Goal: Task Accomplishment & Management: Complete application form

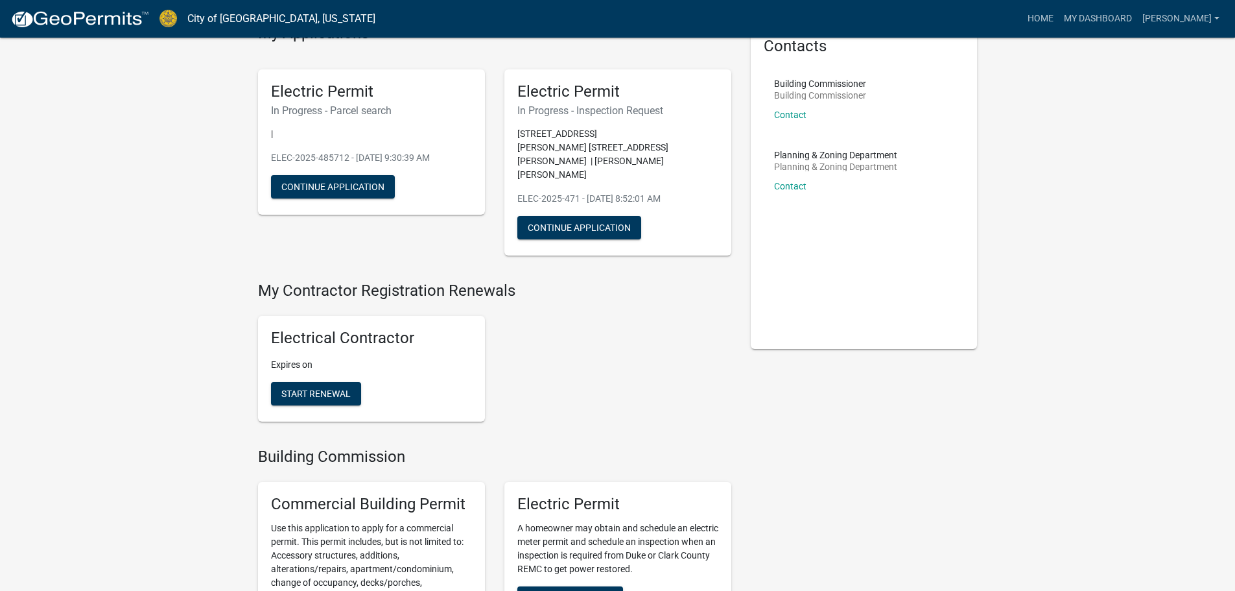
scroll to position [195, 0]
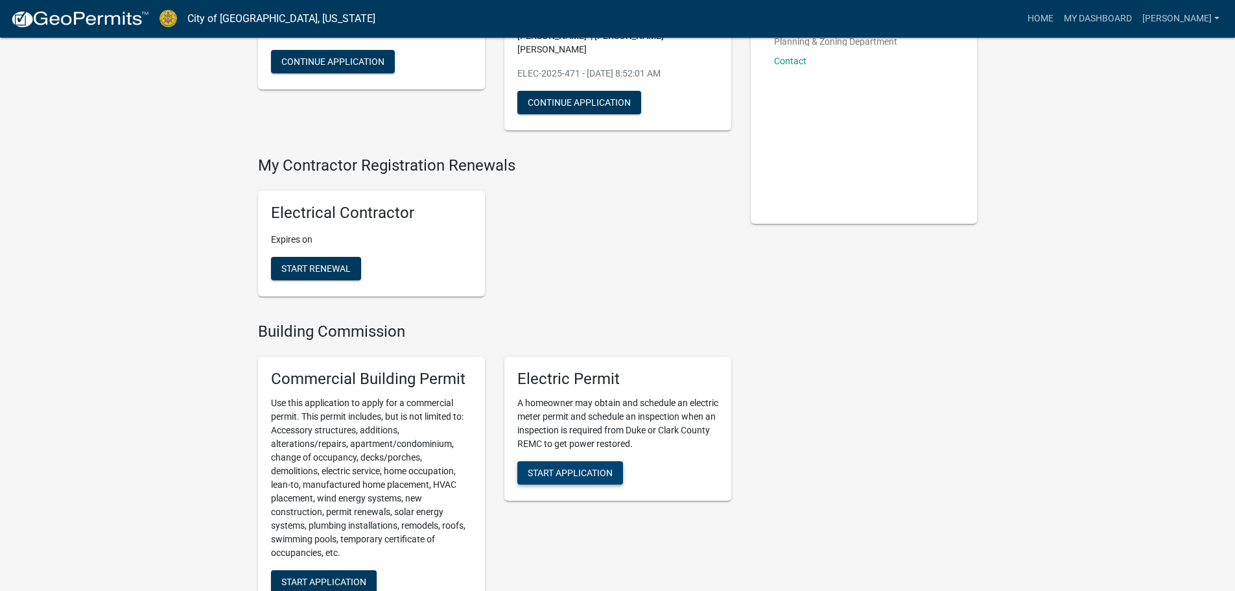
click at [600, 467] on span "Start Application" at bounding box center [570, 472] width 85 height 10
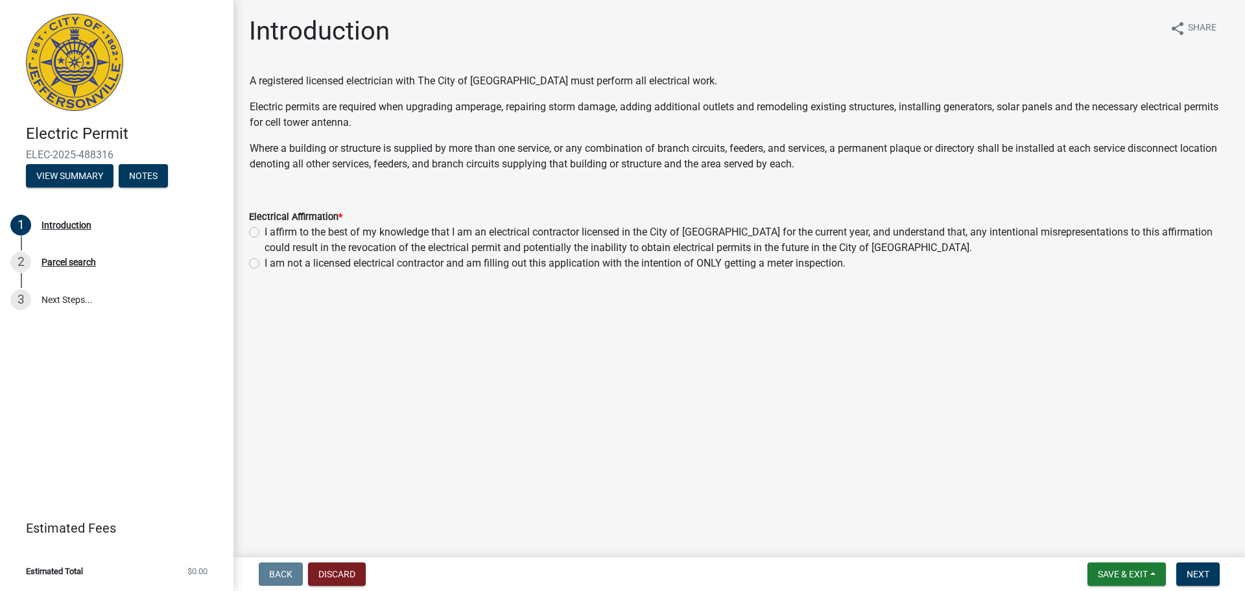
click at [265, 235] on label "I affirm to the best of my knowledge that I am an electrical contractor license…" at bounding box center [747, 239] width 965 height 31
click at [265, 233] on input "I affirm to the best of my knowledge that I am an electrical contractor license…" at bounding box center [269, 228] width 8 height 8
radio input "true"
click at [1198, 573] on span "Next" at bounding box center [1198, 574] width 23 height 10
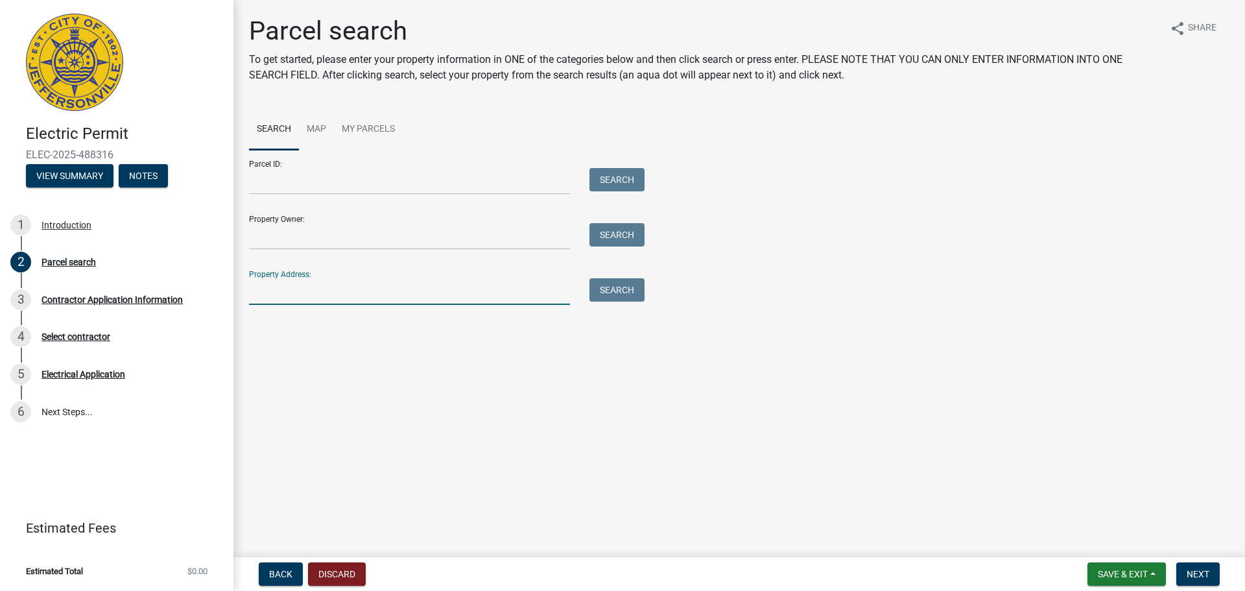
click at [318, 292] on input "Property Address:" at bounding box center [409, 291] width 321 height 27
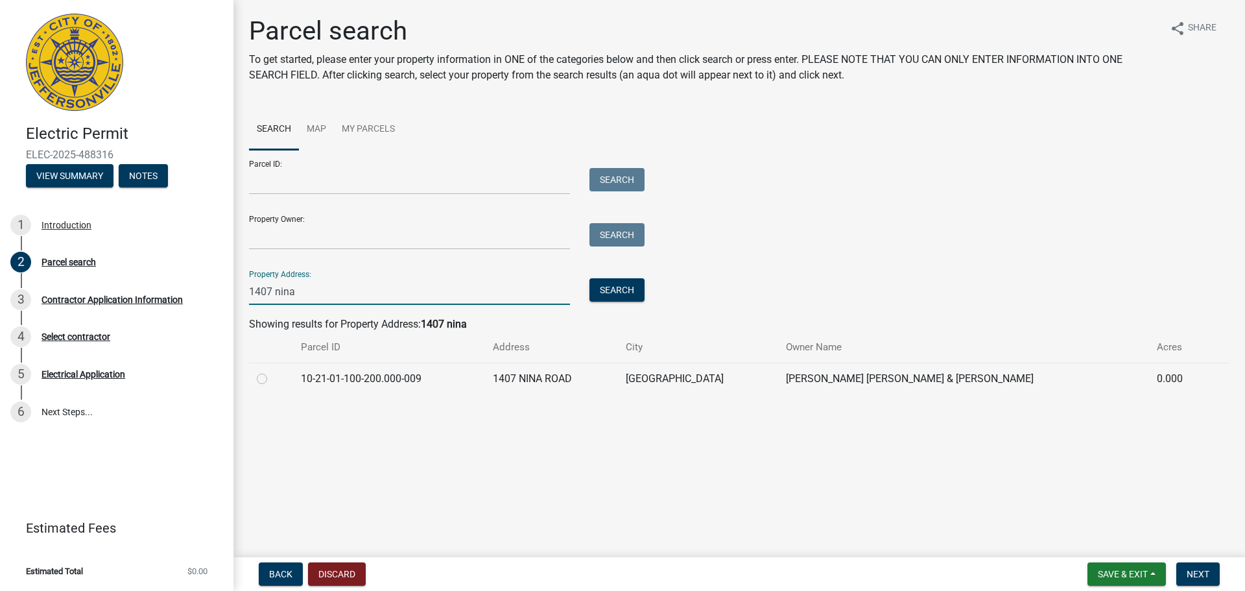
type input "1407 nina"
click at [272, 371] on label at bounding box center [272, 371] width 0 height 0
click at [272, 376] on input "radio" at bounding box center [276, 375] width 8 height 8
radio input "true"
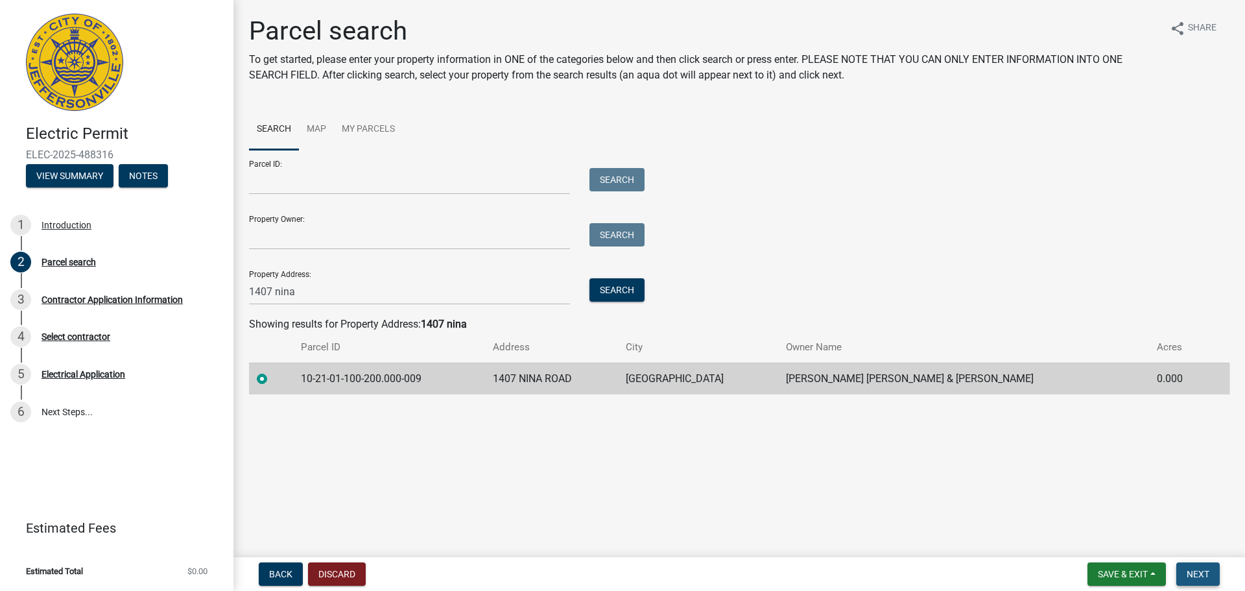
click at [1212, 576] on button "Next" at bounding box center [1197, 573] width 43 height 23
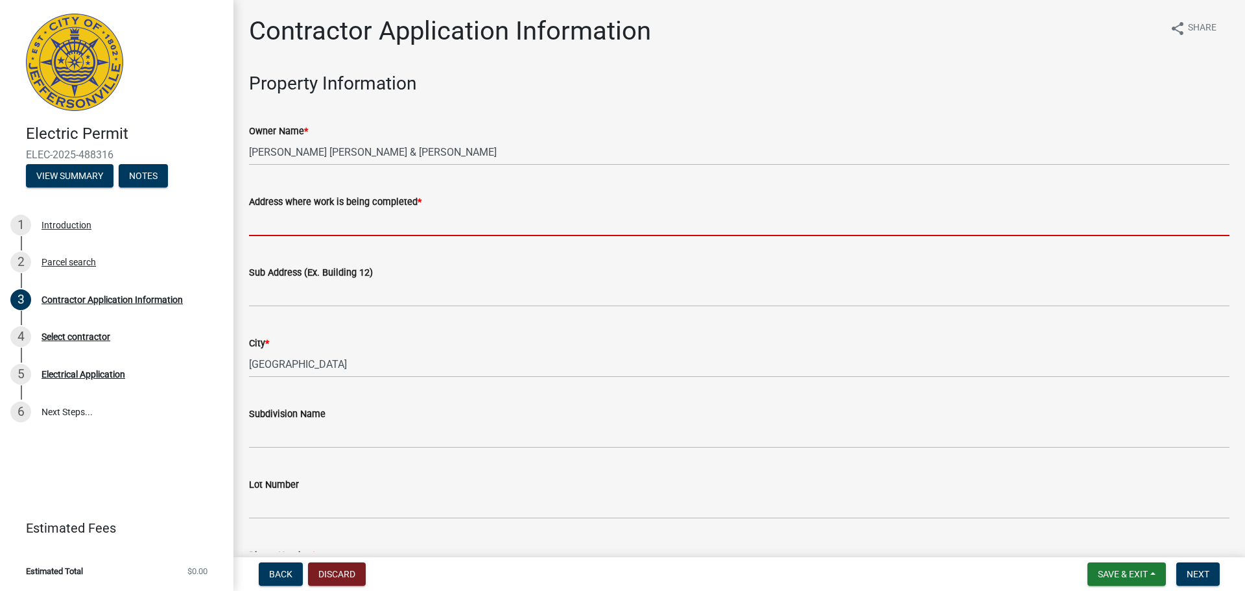
click at [389, 230] on input "Address where work is being completed *" at bounding box center [739, 222] width 980 height 27
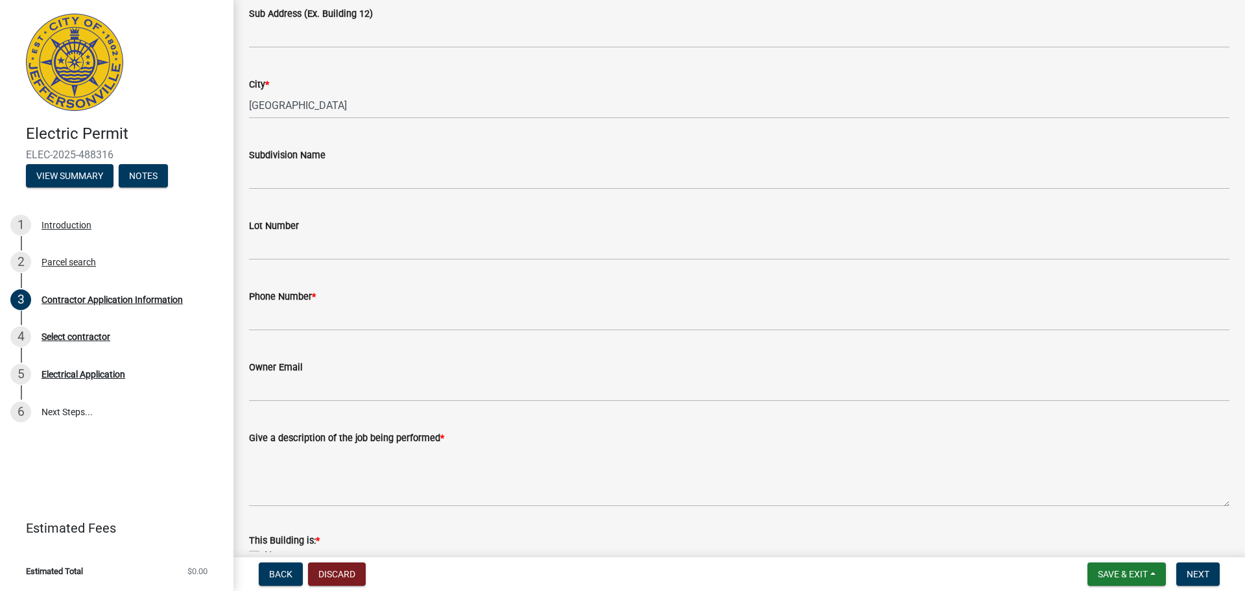
scroll to position [259, 0]
type input "1407 Nina Rd"
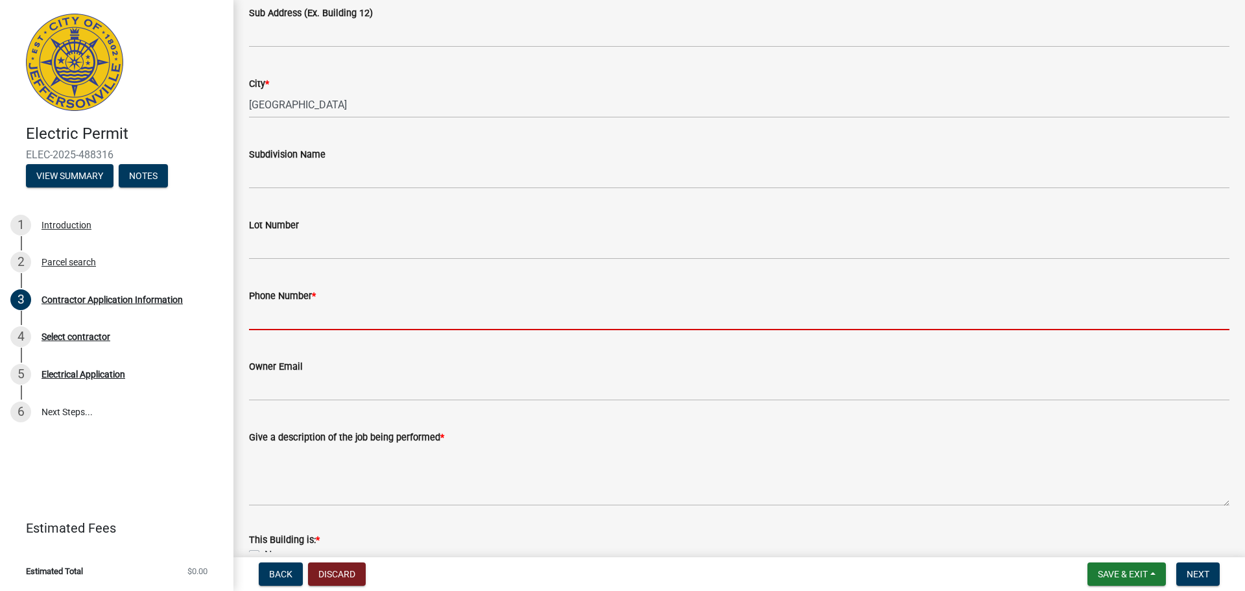
click at [316, 318] on input "Phone Number *" at bounding box center [739, 316] width 980 height 27
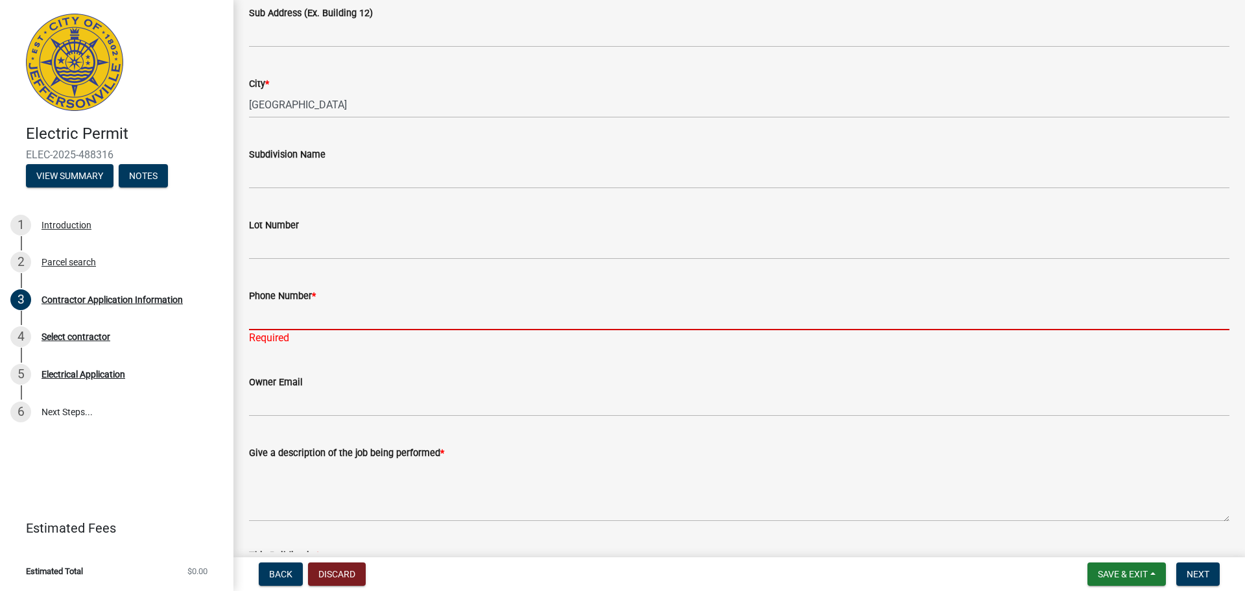
click at [268, 315] on input "Phone Number *" at bounding box center [739, 316] width 980 height 27
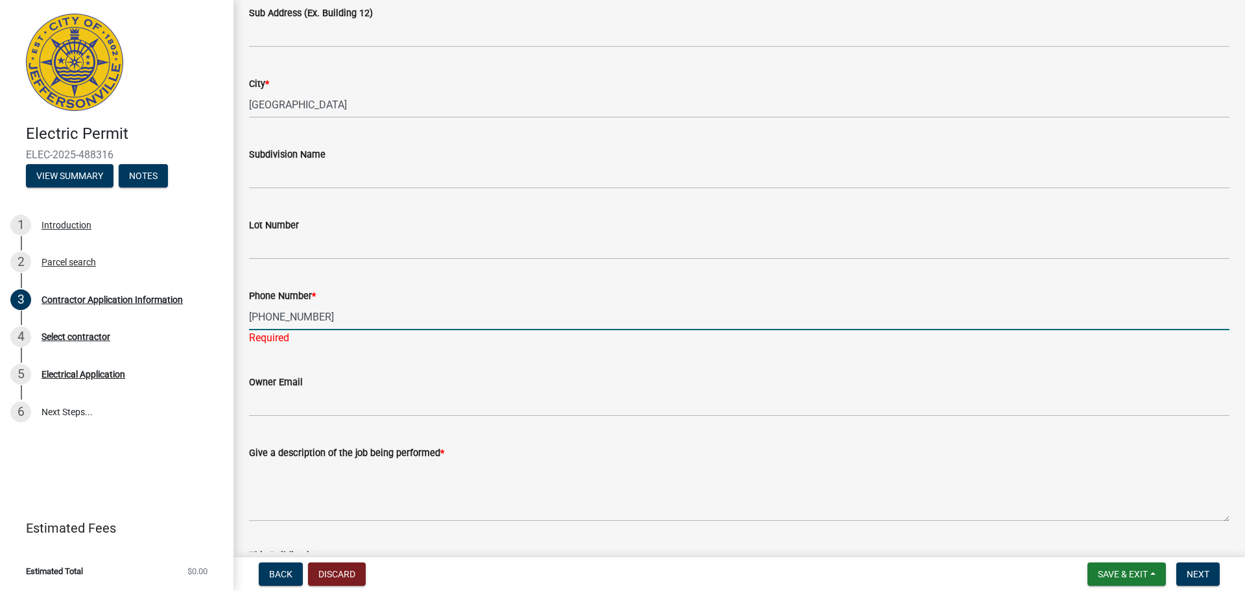
type input "502-386-7367"
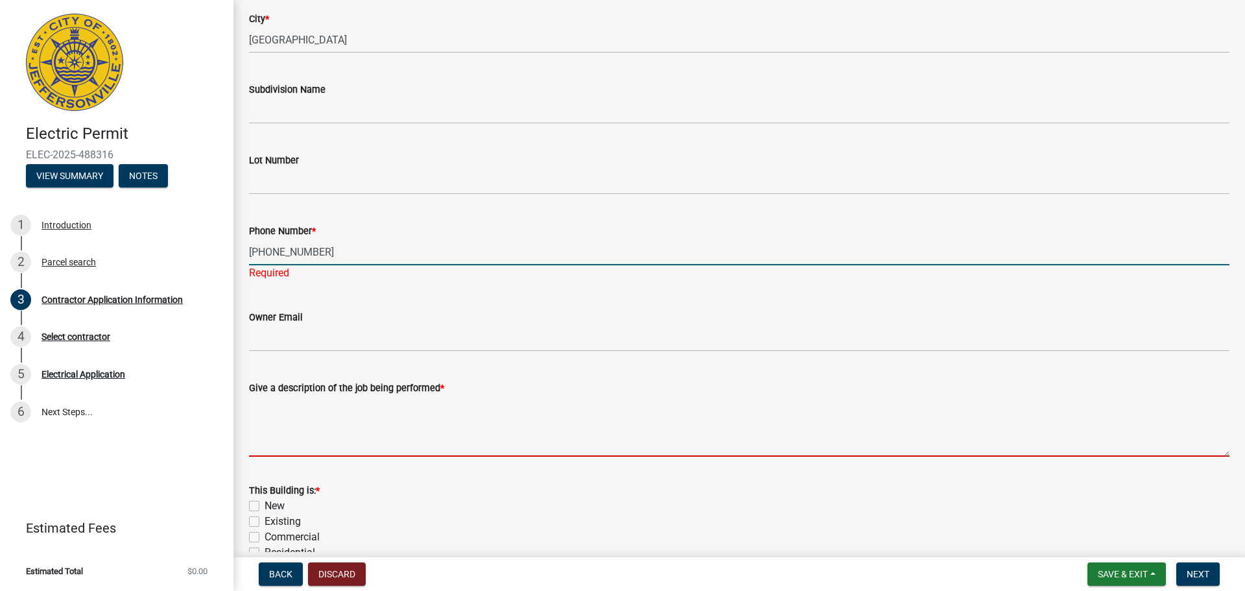
click at [273, 447] on wm-data-entity-input "Give a description of the job being performed *" at bounding box center [739, 414] width 980 height 105
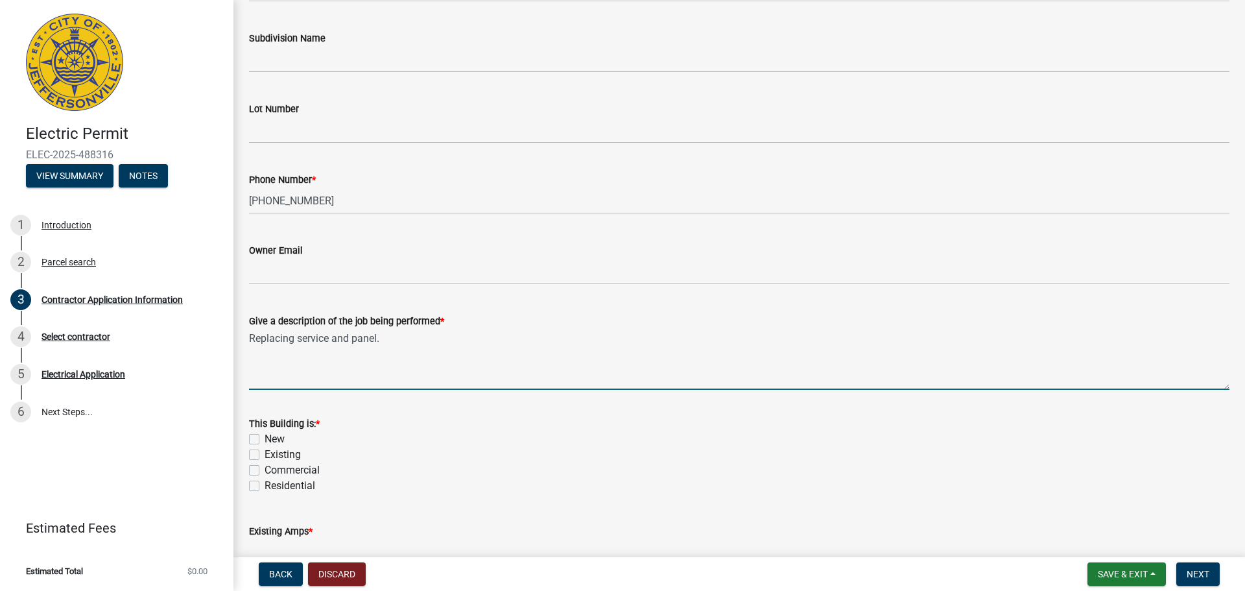
scroll to position [454, 0]
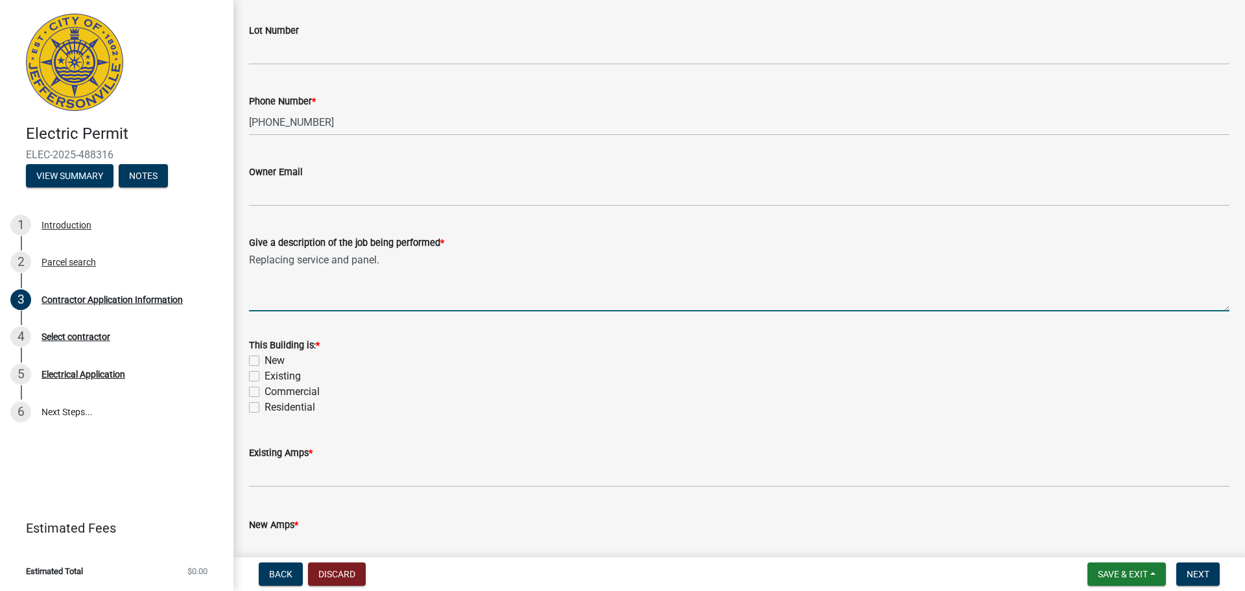
type textarea "Replacing service and panel."
drag, startPoint x: 255, startPoint y: 377, endPoint x: 255, endPoint y: 397, distance: 20.1
click at [265, 377] on label "Existing" at bounding box center [283, 376] width 36 height 16
click at [265, 377] on input "Existing" at bounding box center [269, 372] width 8 height 8
checkbox input "true"
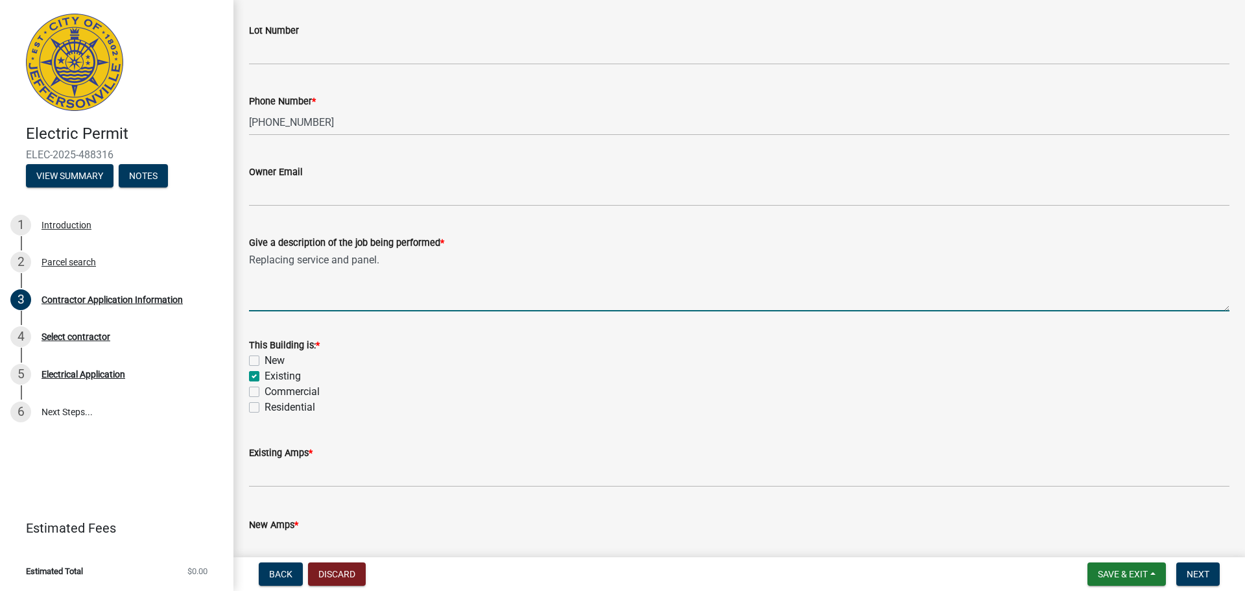
checkbox input "false"
checkbox input "true"
checkbox input "false"
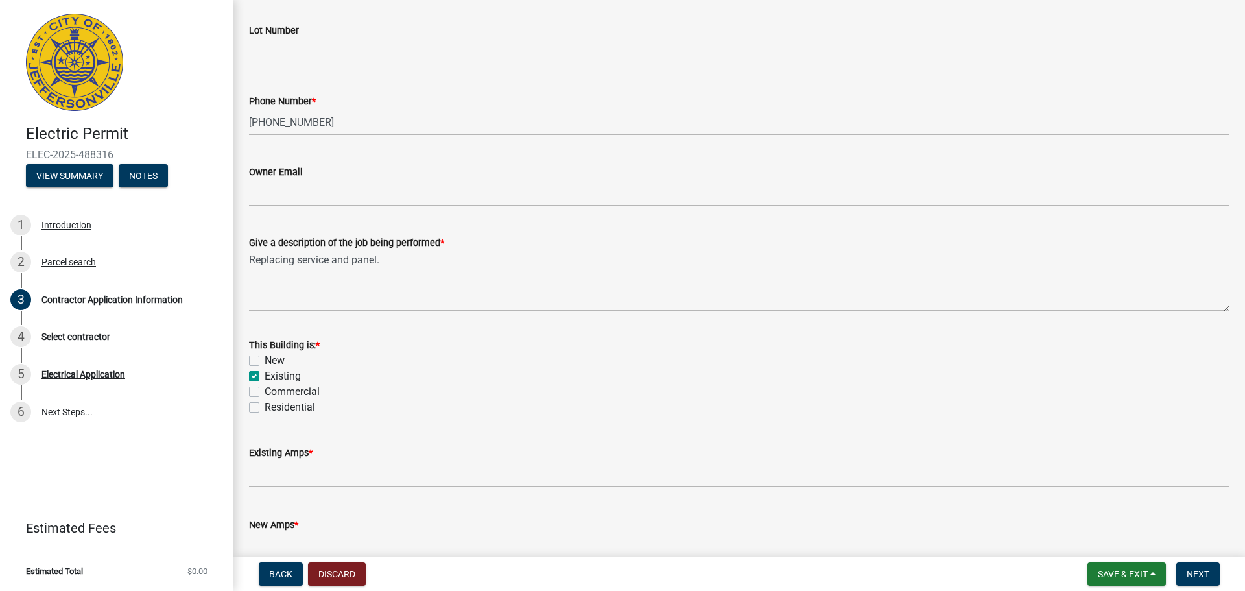
click at [265, 407] on label "Residential" at bounding box center [290, 407] width 51 height 16
click at [265, 407] on input "Residential" at bounding box center [269, 403] width 8 height 8
checkbox input "true"
checkbox input "false"
checkbox input "true"
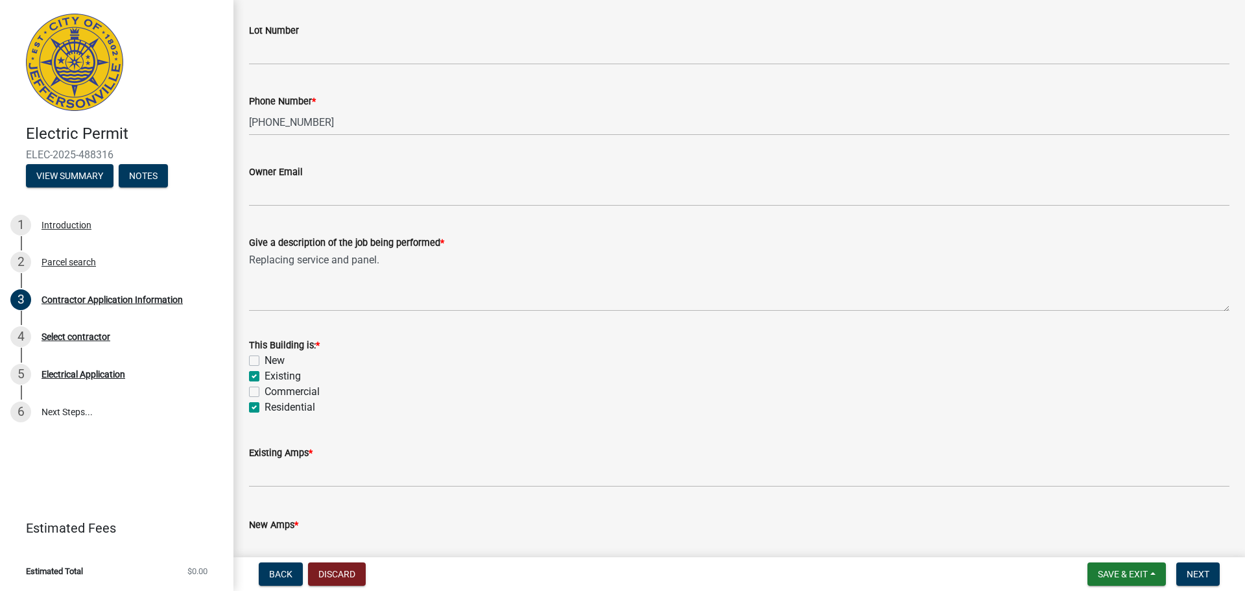
checkbox input "false"
checkbox input "true"
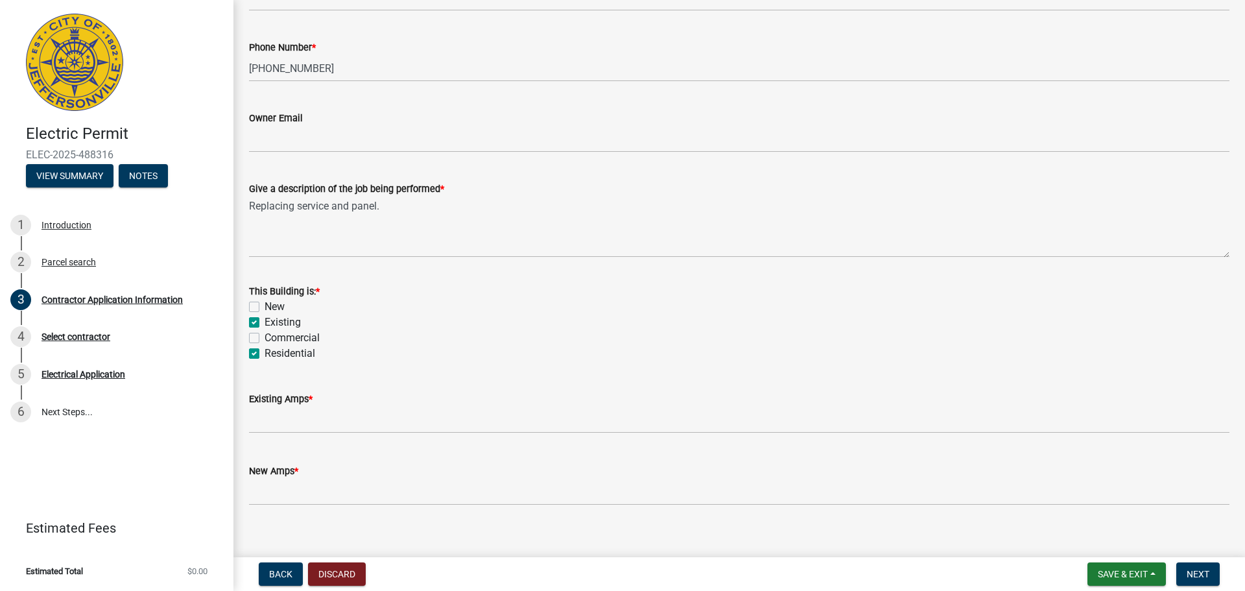
scroll to position [523, 0]
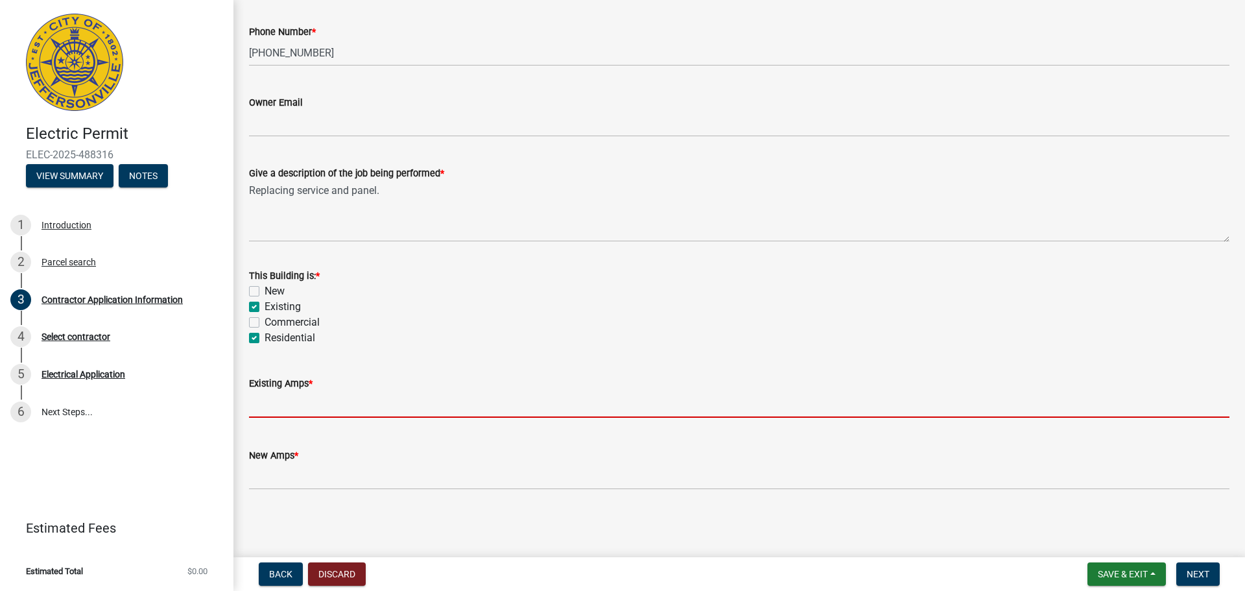
click at [306, 411] on input "text" at bounding box center [739, 404] width 980 height 27
type input "200"
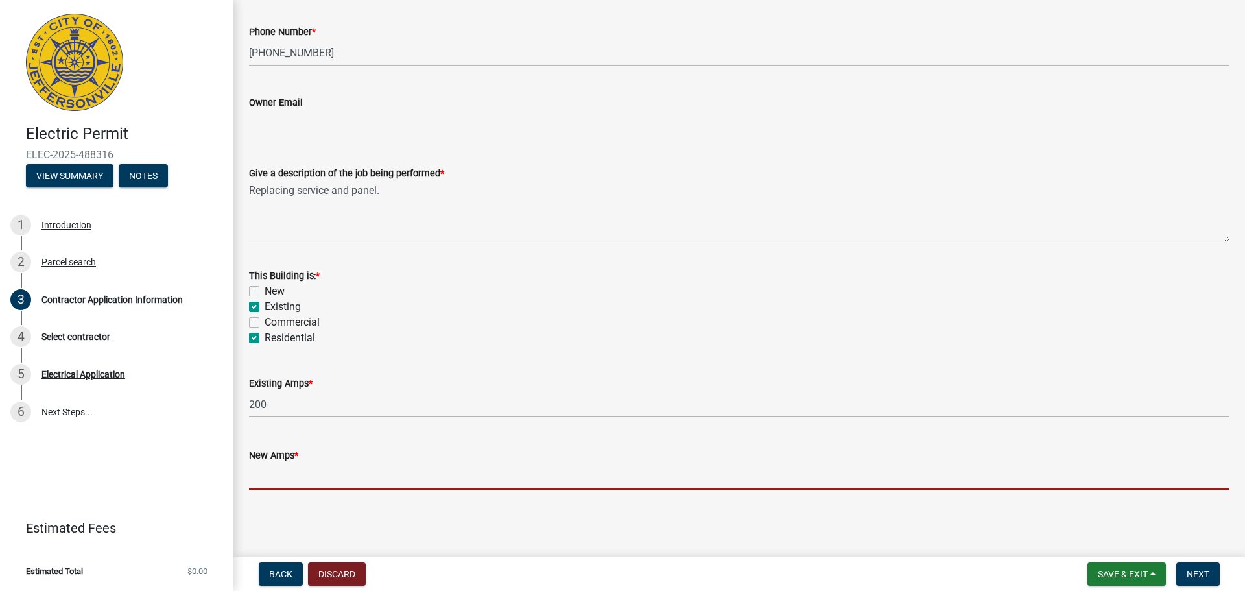
click at [275, 482] on input "text" at bounding box center [739, 476] width 980 height 27
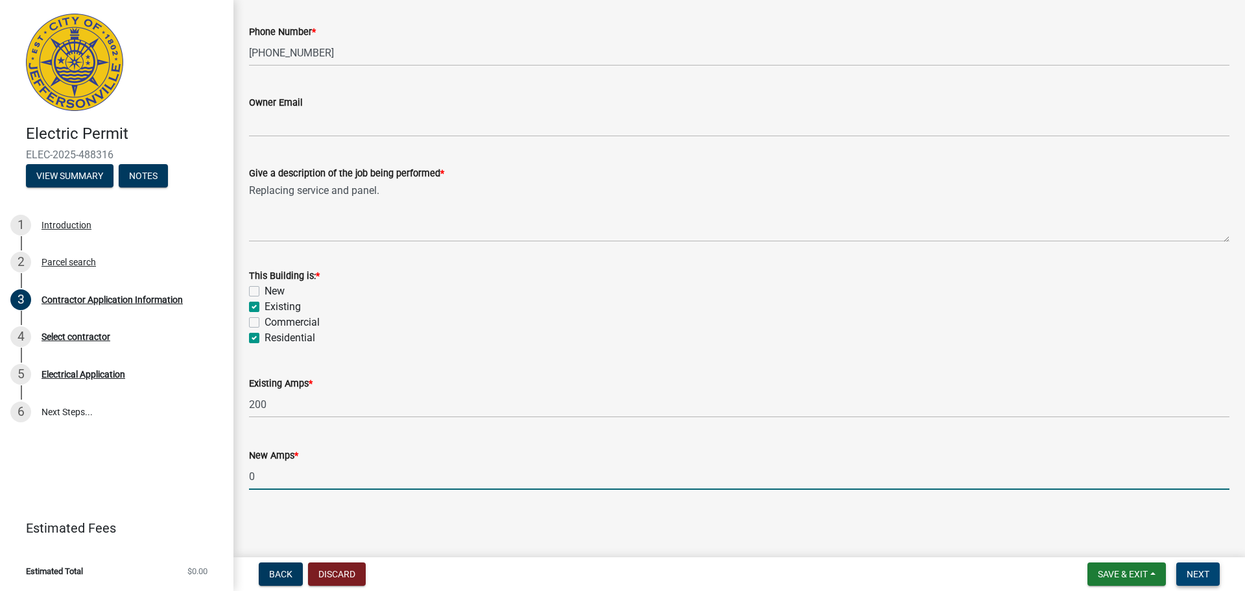
type input "0"
click at [1204, 572] on span "Next" at bounding box center [1198, 574] width 23 height 10
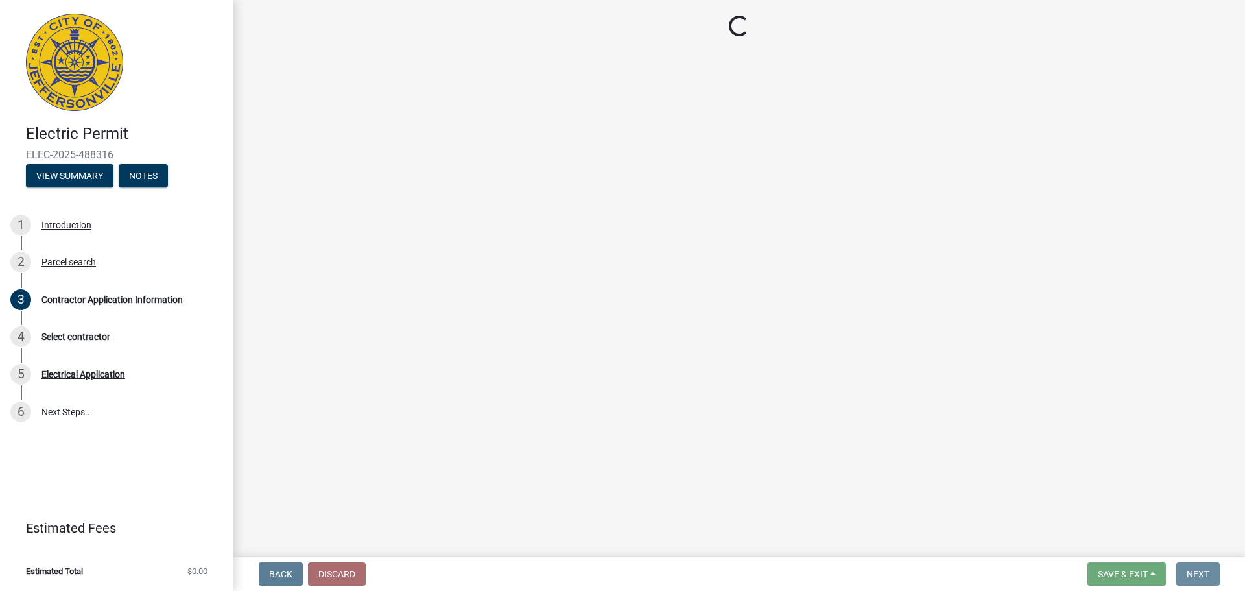
scroll to position [0, 0]
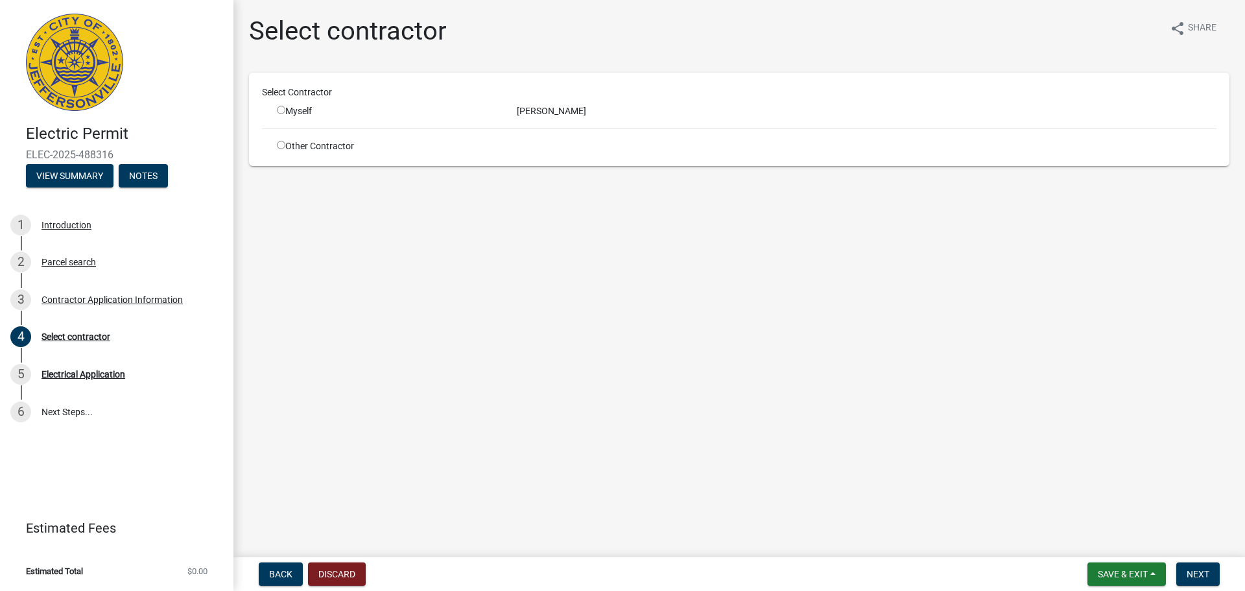
click at [283, 110] on input "radio" at bounding box center [281, 110] width 8 height 8
radio input "true"
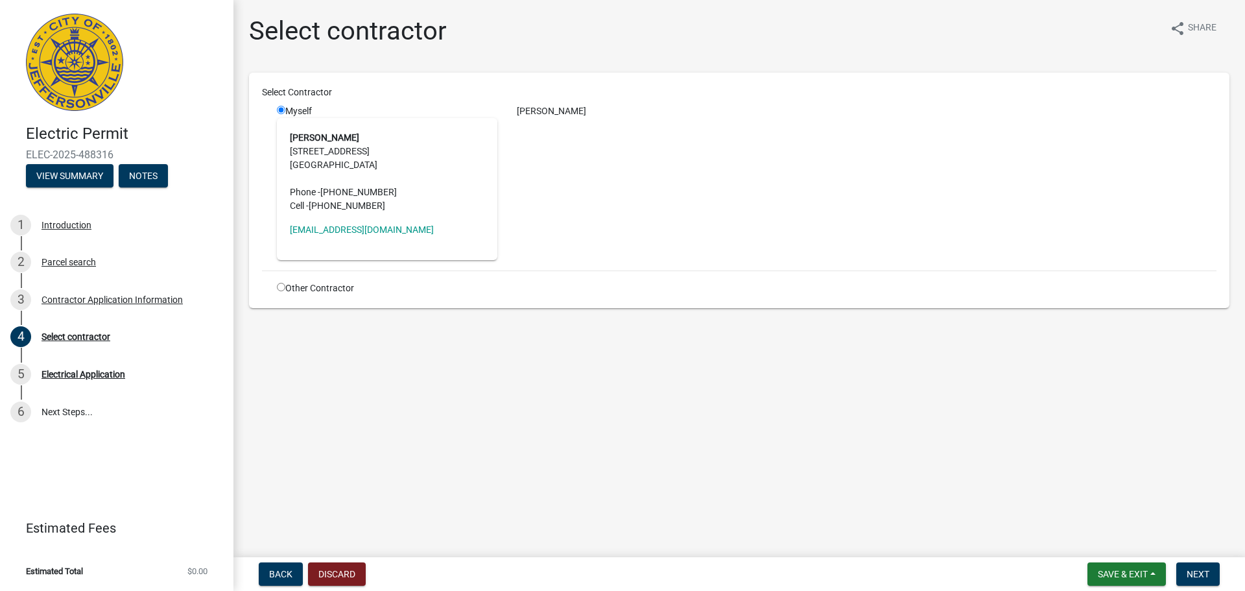
click at [551, 122] on div "Tom Drexler" at bounding box center [866, 182] width 719 height 156
click at [316, 186] on address "Tom Drexler 3718 Bardstown Ed Louisville , KY 40218 Phone - (502) 456-5982 Cell…" at bounding box center [387, 172] width 195 height 82
click at [379, 178] on address "Tom Drexler 3718 Bardstown Ed Louisville , KY 40218 Phone - (502) 456-5982 Cell…" at bounding box center [387, 172] width 195 height 82
click at [407, 221] on div "Tom Drexler 3718 Bardstown Ed Louisville , KY 40218 Phone - (502) 456-5982 Cell…" at bounding box center [387, 189] width 220 height 142
click at [1195, 569] on span "Next" at bounding box center [1198, 574] width 23 height 10
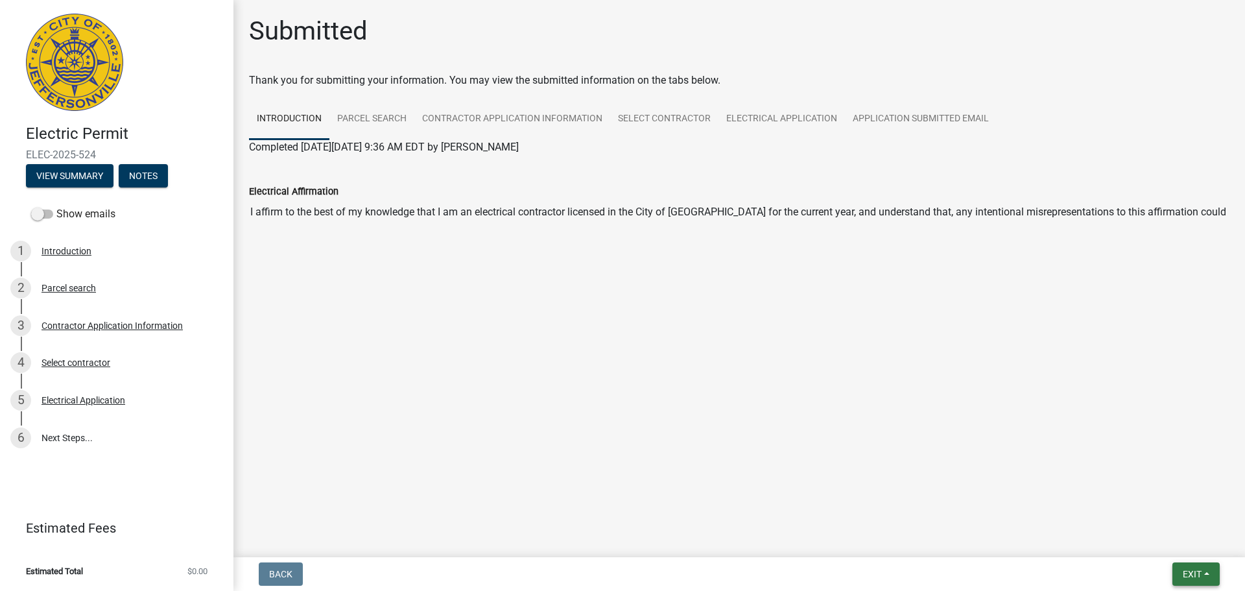
click at [1178, 578] on button "Exit" at bounding box center [1195, 573] width 47 height 23
click at [1161, 548] on button "Save & Exit" at bounding box center [1168, 540] width 104 height 31
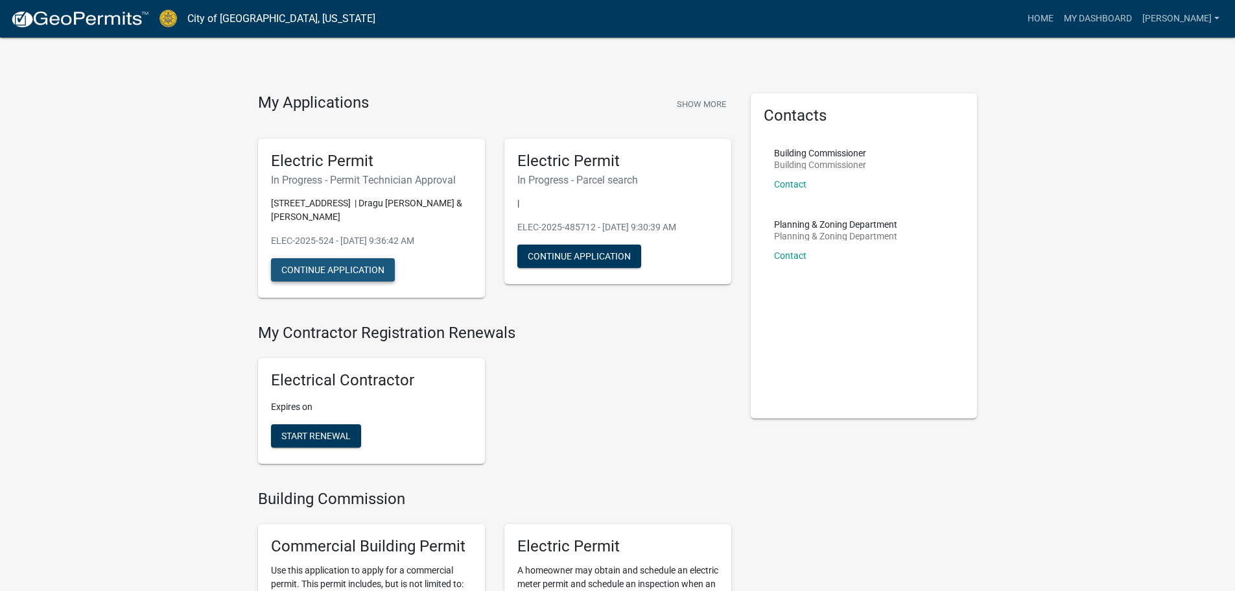
click at [350, 268] on button "Continue Application" at bounding box center [333, 269] width 124 height 23
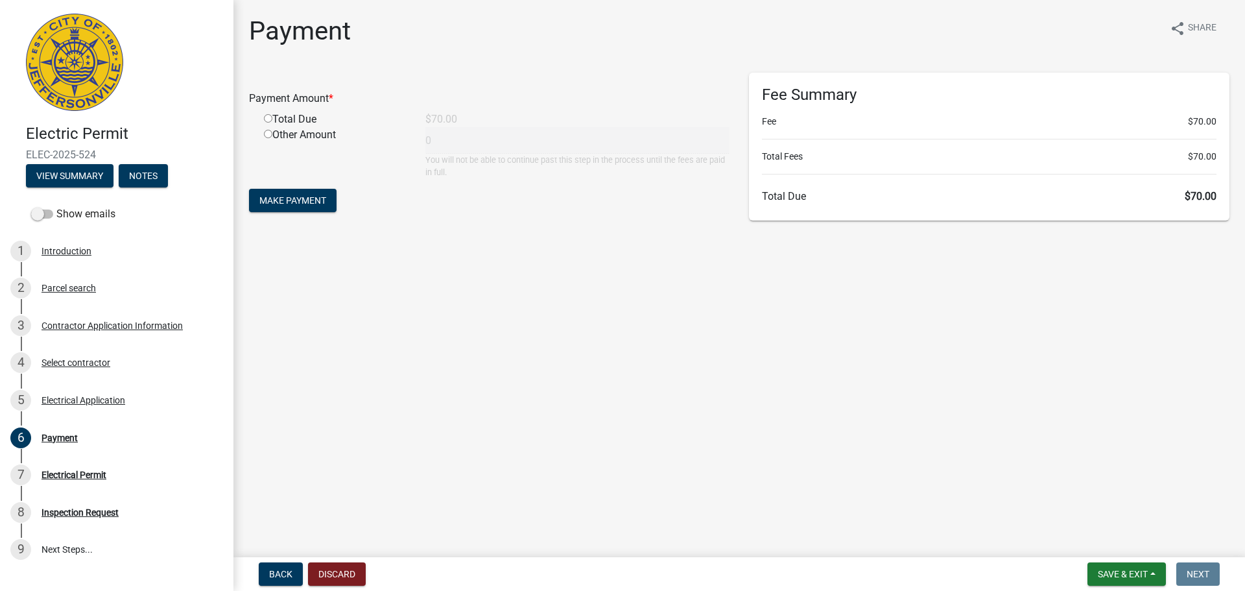
click at [267, 121] on input "radio" at bounding box center [268, 118] width 8 height 8
radio input "true"
type input "70"
click at [307, 205] on span "Make Payment" at bounding box center [292, 200] width 67 height 10
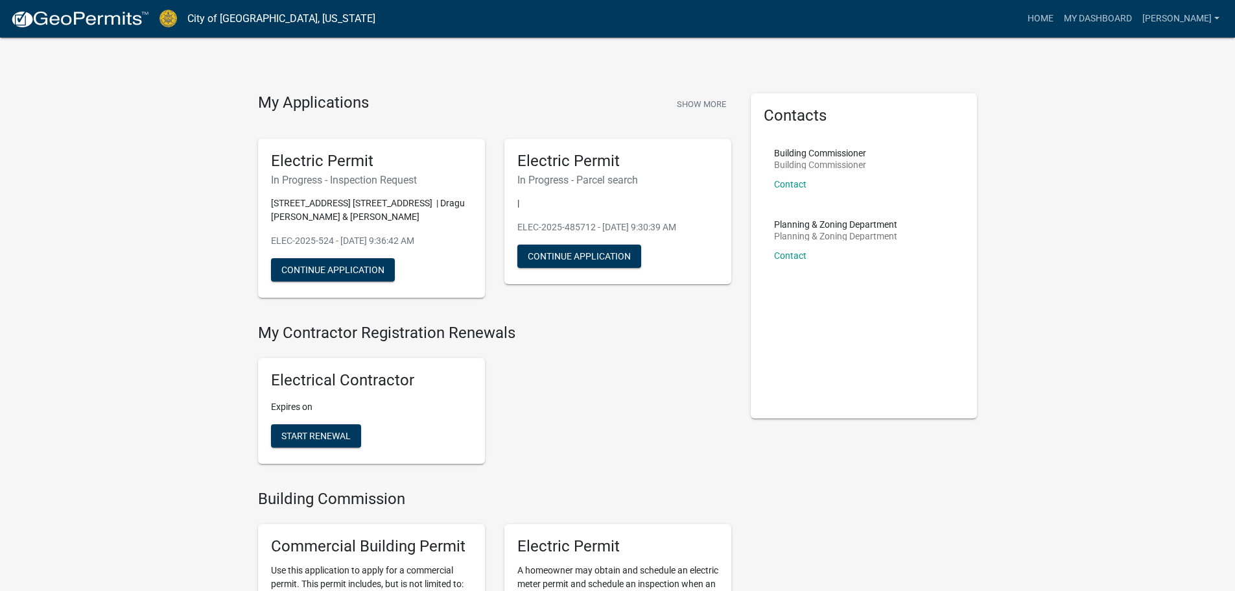
click at [353, 270] on button "Continue Application" at bounding box center [333, 269] width 124 height 23
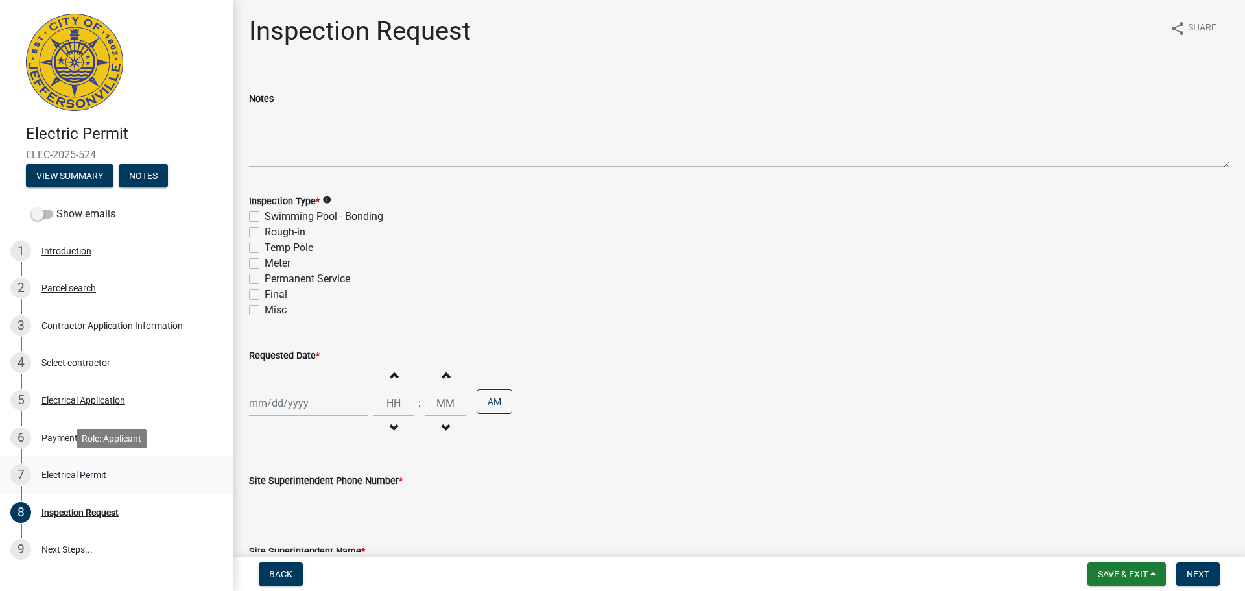
click at [64, 477] on div "Electrical Permit" at bounding box center [74, 474] width 65 height 9
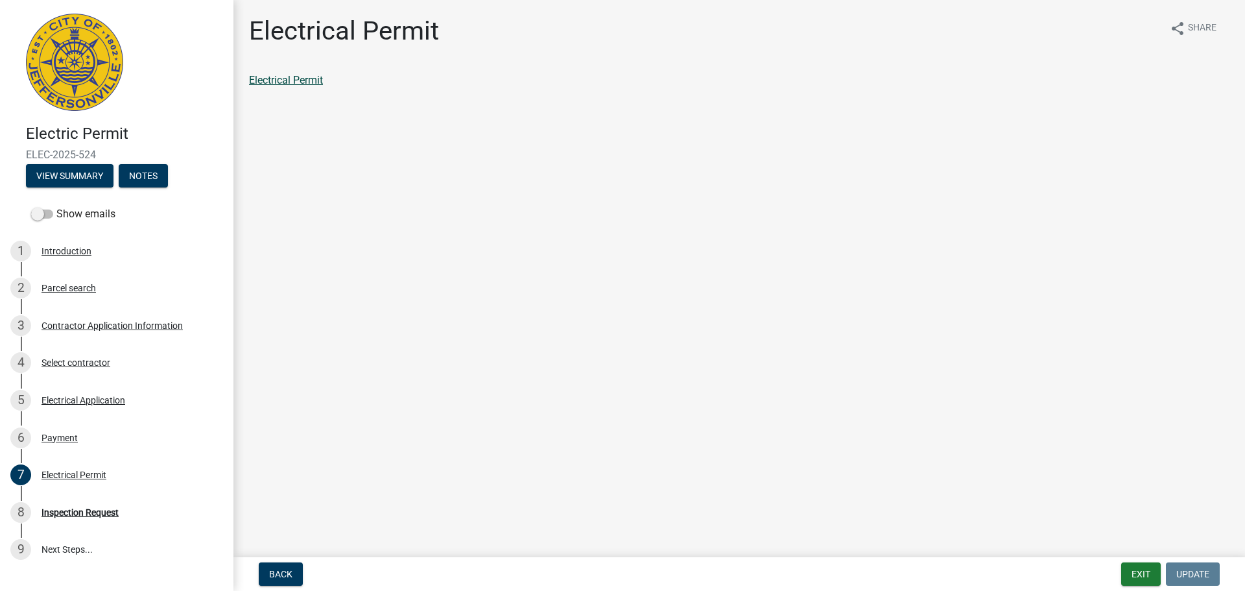
click at [295, 79] on link "Electrical Permit" at bounding box center [286, 80] width 74 height 12
click at [99, 511] on div "Inspection Request" at bounding box center [80, 512] width 77 height 9
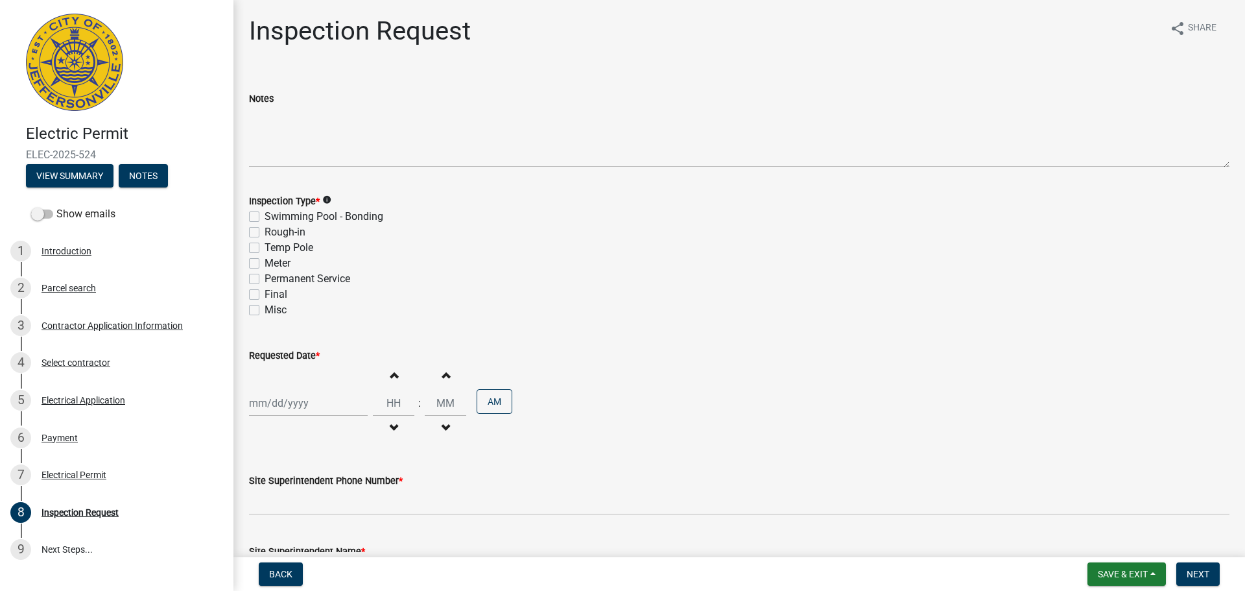
click at [265, 295] on label "Final" at bounding box center [276, 295] width 23 height 16
click at [265, 295] on input "Final" at bounding box center [269, 291] width 8 height 8
checkbox input "true"
checkbox input "false"
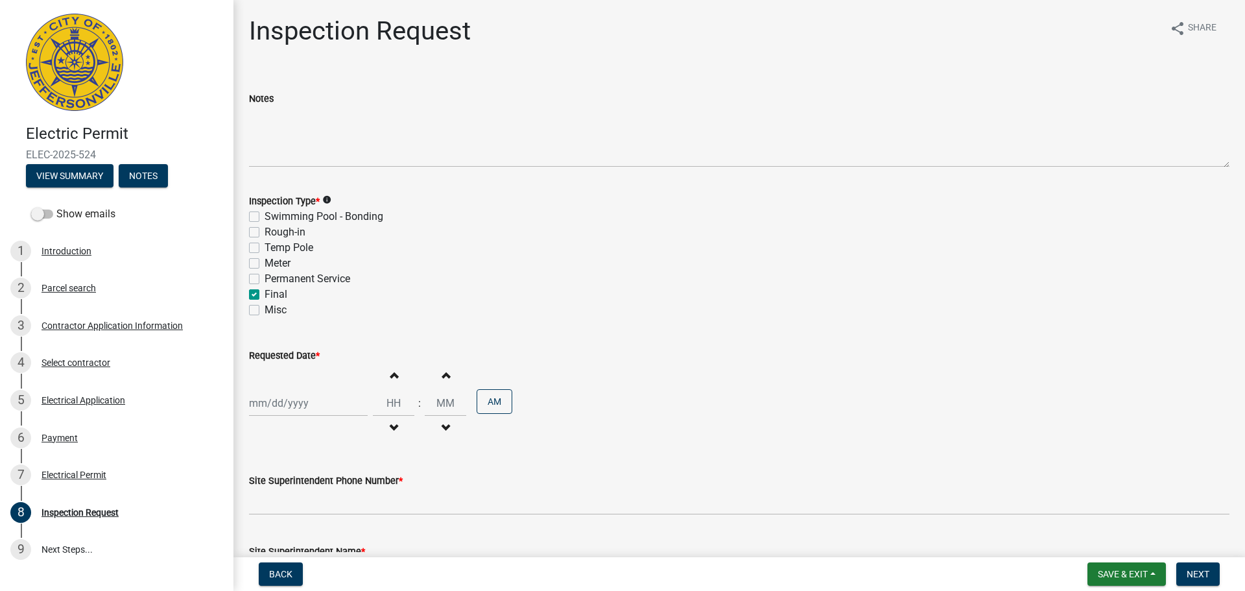
checkbox input "false"
checkbox input "true"
checkbox input "false"
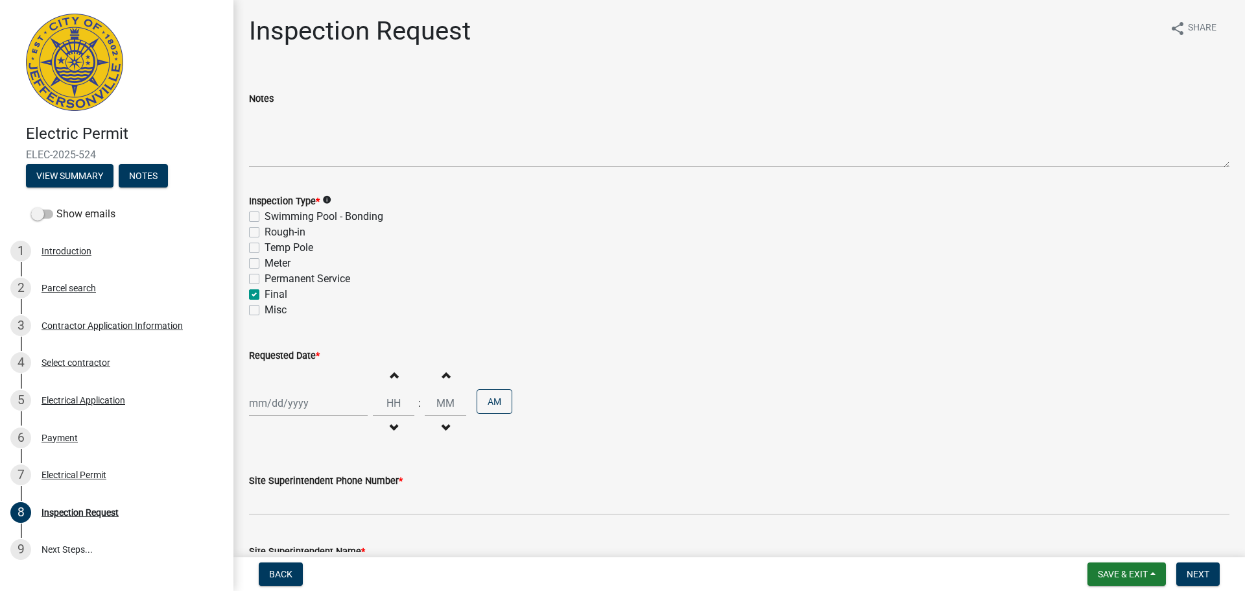
click at [275, 402] on div at bounding box center [308, 403] width 119 height 27
select select "10"
select select "2025"
click at [346, 309] on div "17" at bounding box center [345, 313] width 21 height 21
type input "[DATE]"
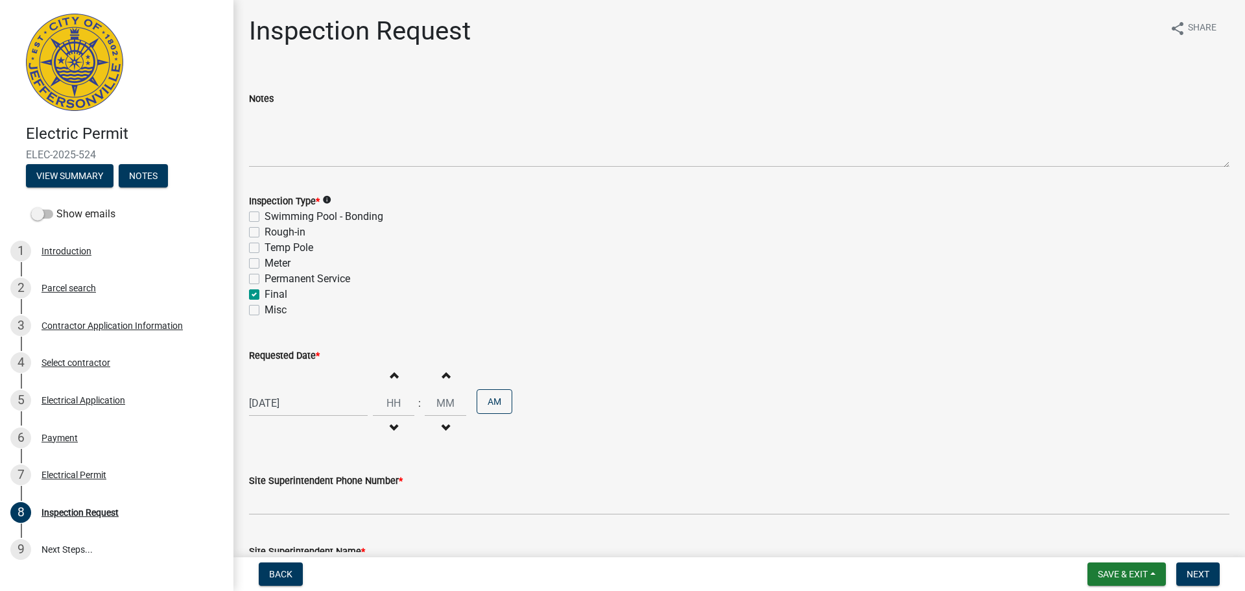
click at [390, 374] on span "button" at bounding box center [393, 375] width 6 height 10
type input "01"
type input "00"
click at [486, 400] on button "AM" at bounding box center [495, 401] width 36 height 25
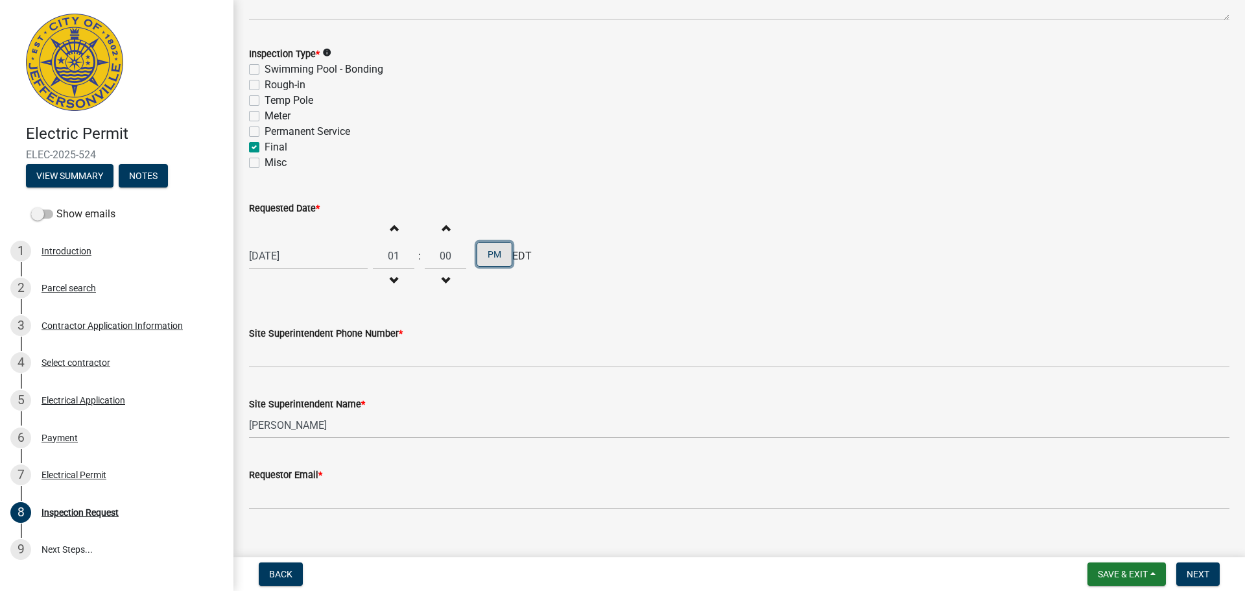
scroll to position [165, 0]
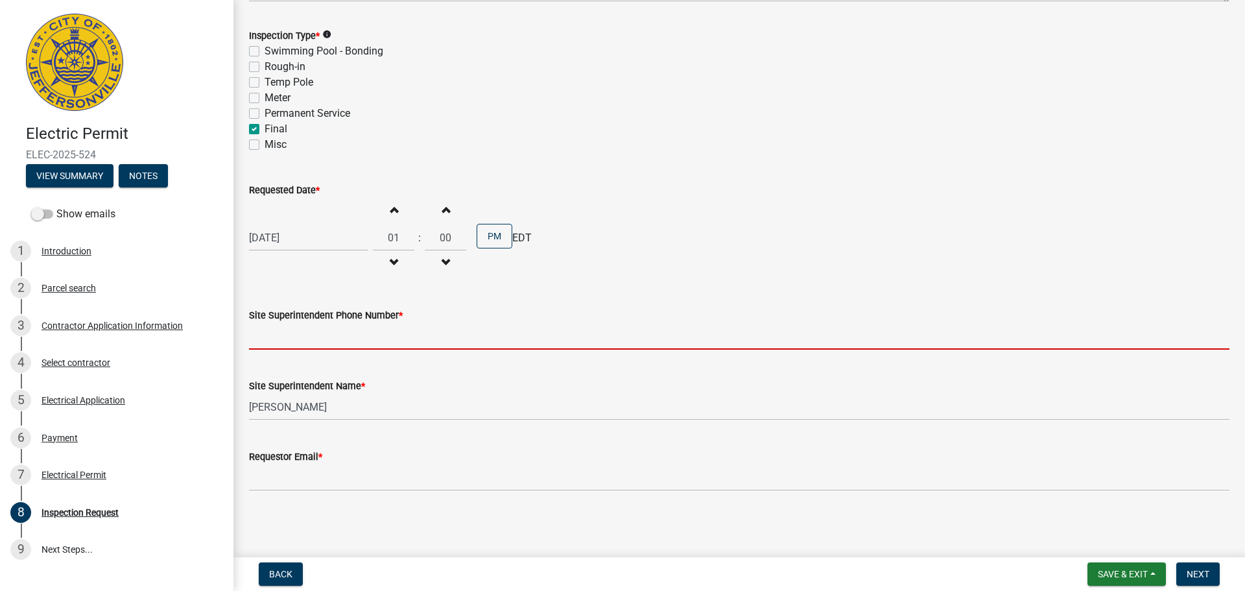
click at [353, 340] on input "Site Superintendent Phone Number *" at bounding box center [739, 336] width 980 height 27
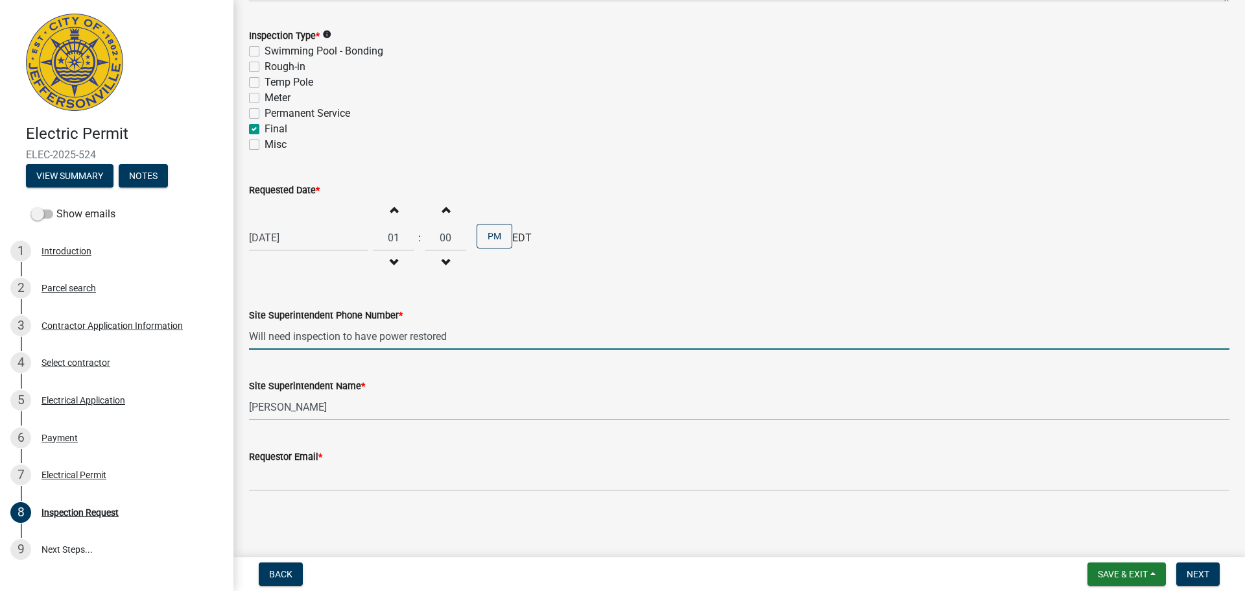
type input "Will need inspection to have power restored"
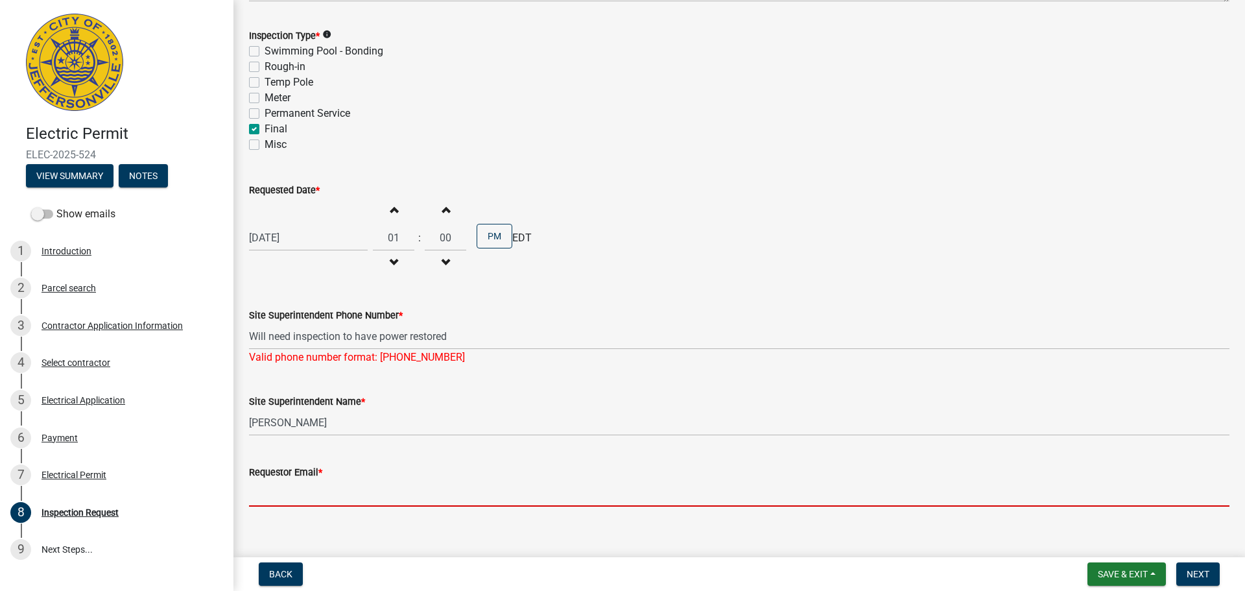
click at [264, 479] on form "Requestor Email *" at bounding box center [739, 485] width 980 height 42
type input "[EMAIL_ADDRESS][DOMAIN_NAME]"
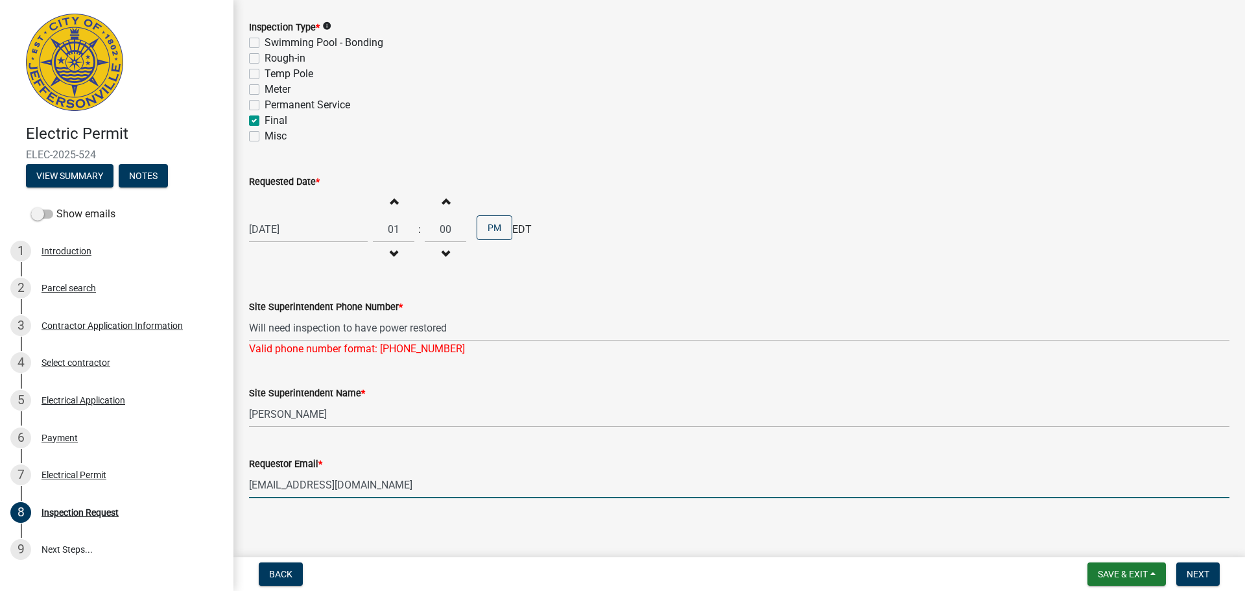
scroll to position [181, 0]
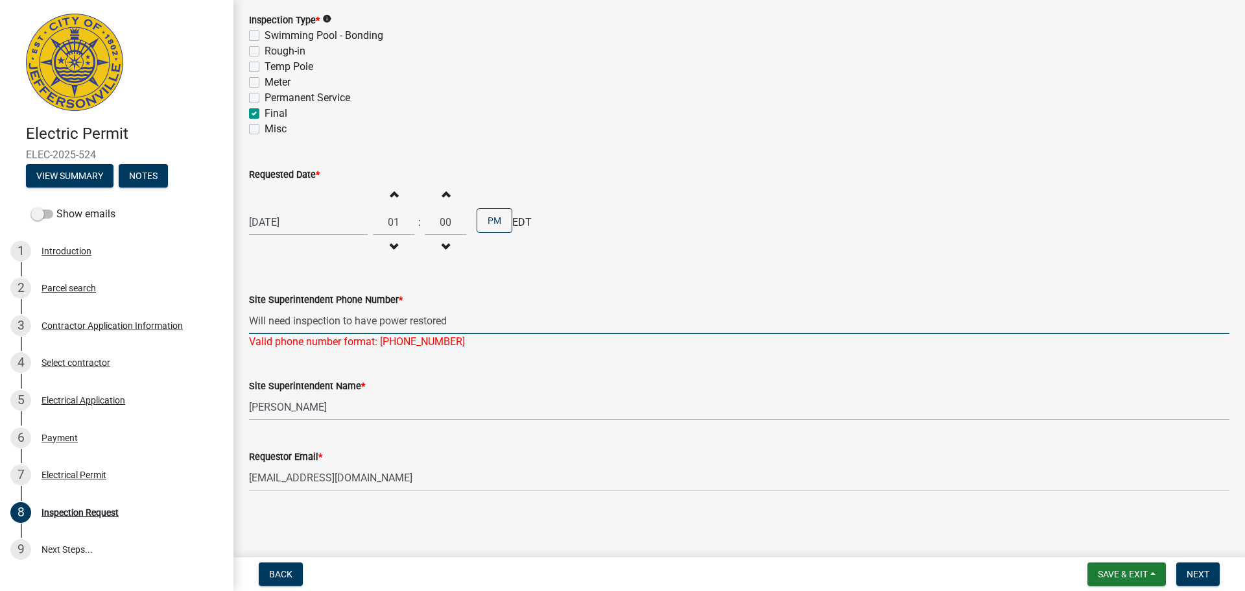
click at [253, 322] on input "Will need inspection to have power restored" at bounding box center [739, 320] width 980 height 27
drag, startPoint x: 313, startPoint y: 320, endPoint x: 399, endPoint y: 322, distance: 86.3
click at [545, 311] on input "502-878-8036Will need inspection to have power restored" at bounding box center [739, 320] width 980 height 27
click at [491, 329] on input "[PHONE_NUMBER]" at bounding box center [739, 320] width 980 height 27
type input "[PHONE_NUMBER]"
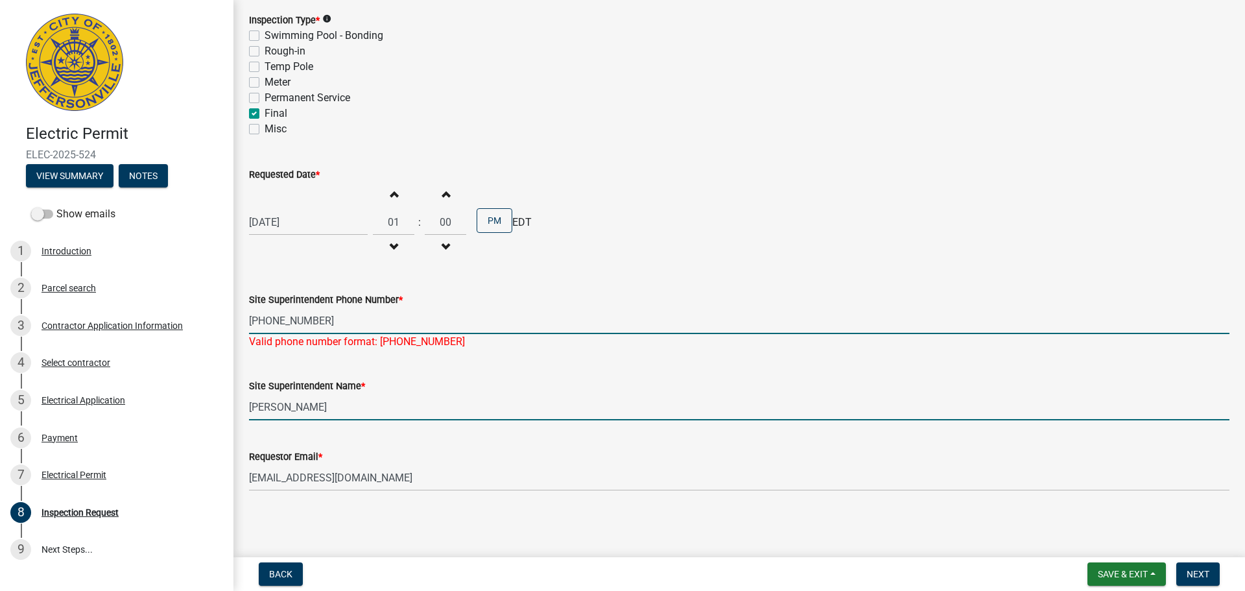
click at [469, 404] on input "[PERSON_NAME]" at bounding box center [739, 407] width 980 height 27
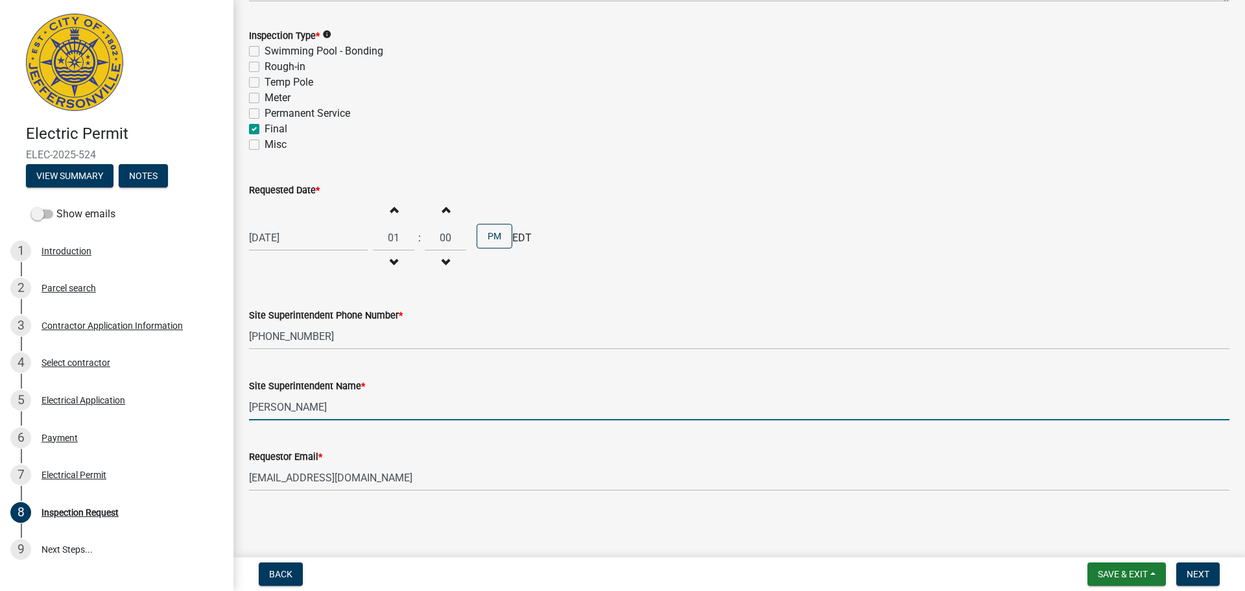
scroll to position [0, 0]
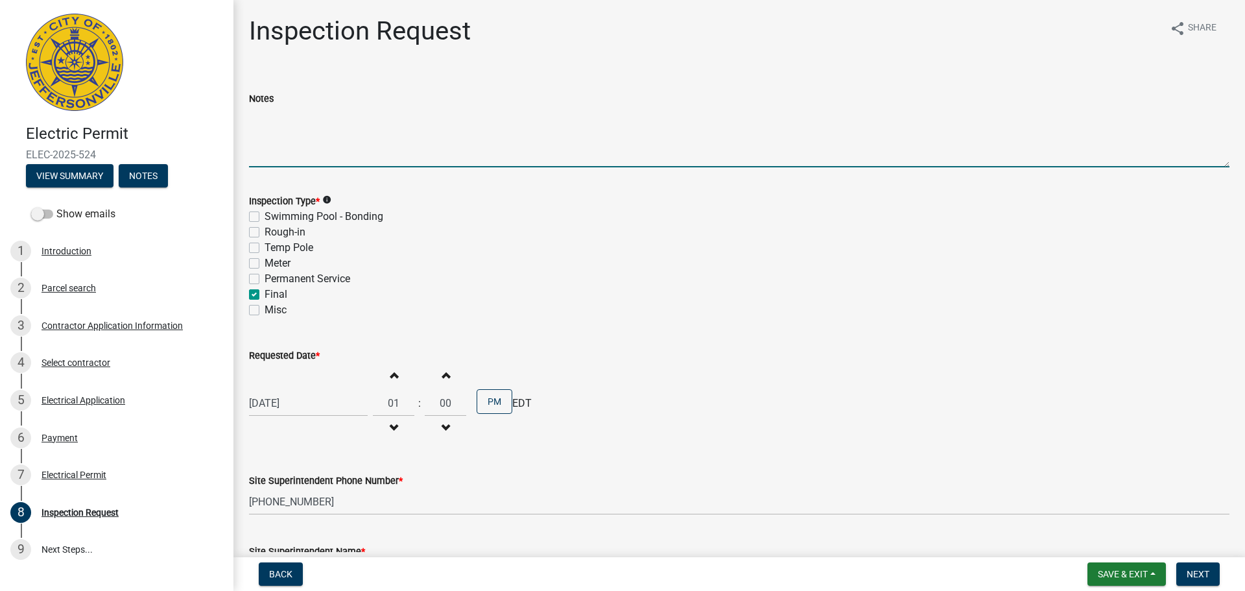
paste textarea "Will need inspection to have power restored"
type textarea "Will need inspection to have power restored"
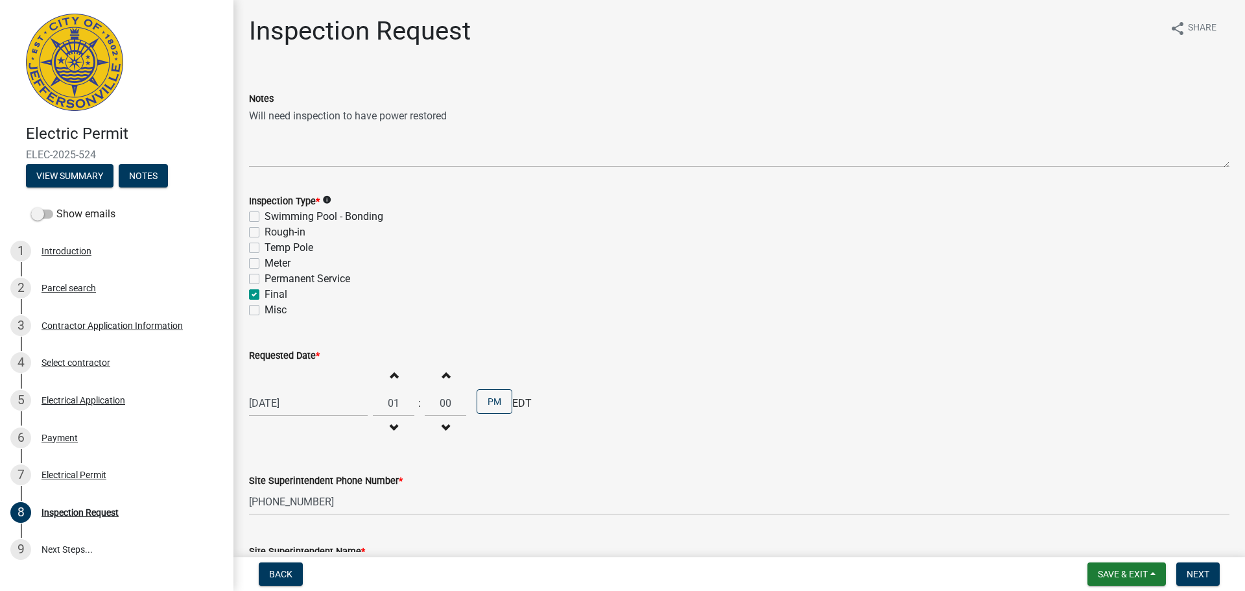
click at [822, 351] on div "Requested Date *" at bounding box center [739, 356] width 980 height 16
click at [1192, 577] on span "Next" at bounding box center [1198, 574] width 23 height 10
